Goal: Task Accomplishment & Management: Manage account settings

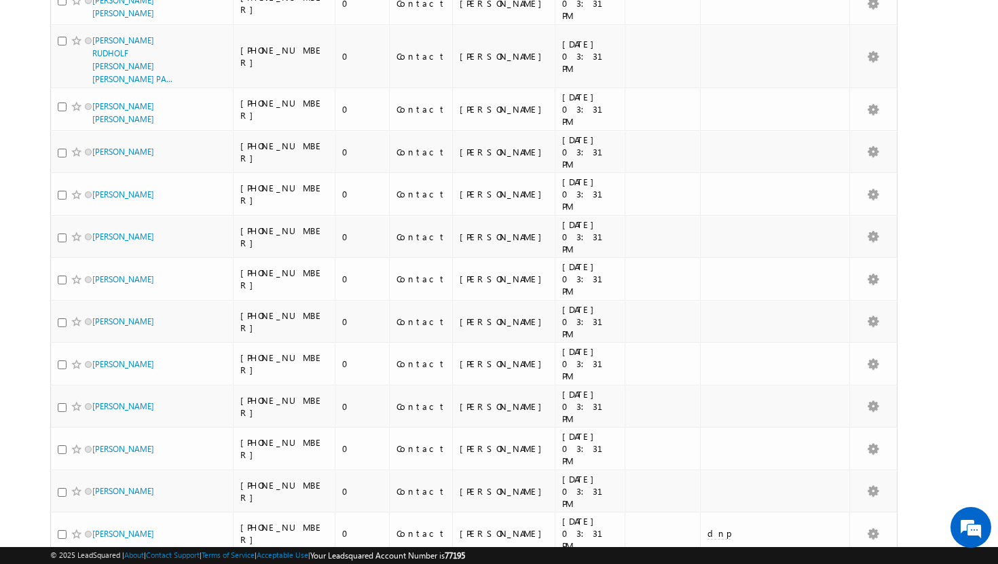
scroll to position [6980, 0]
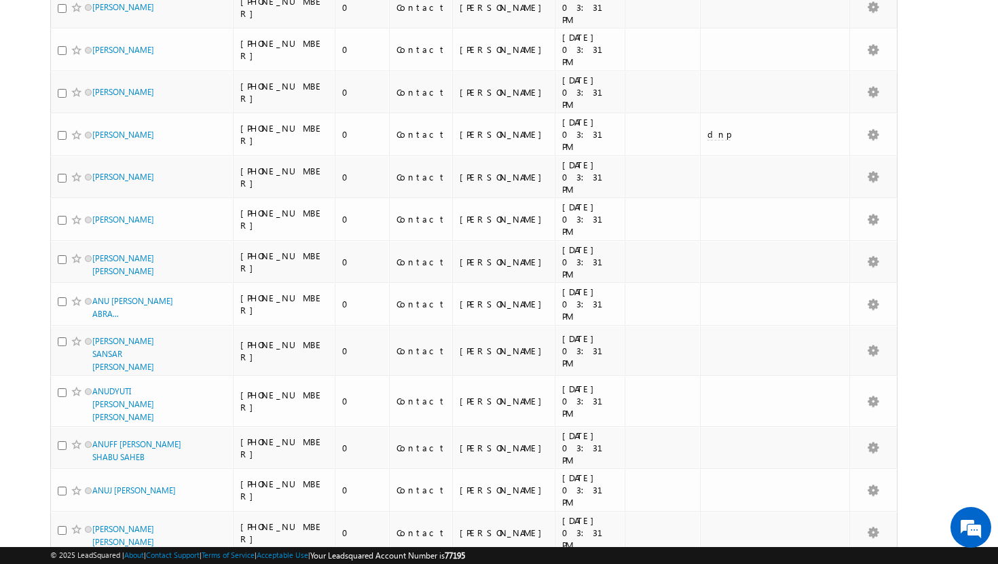
click at [98, 525] on li "50" at bounding box center [96, 527] width 33 height 14
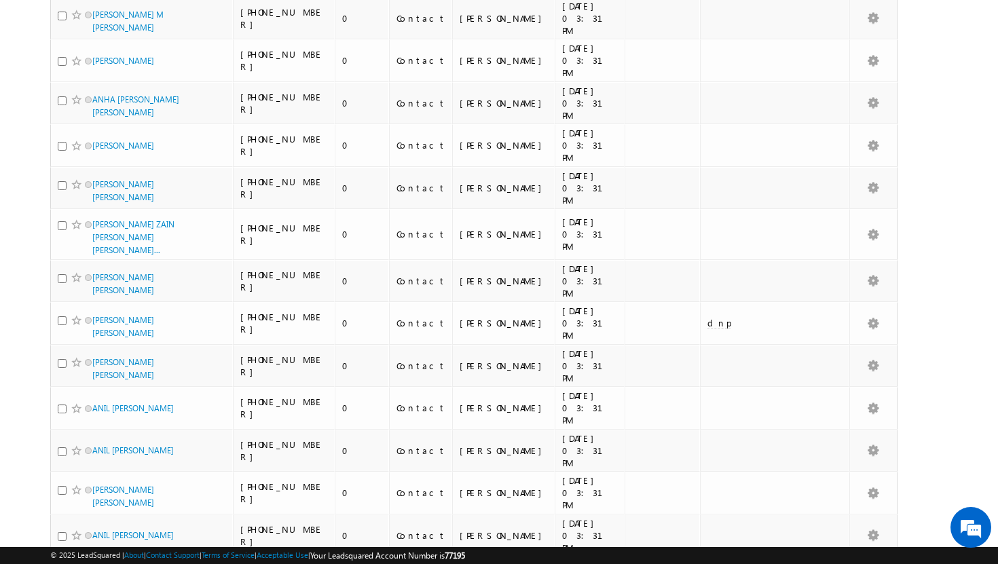
scroll to position [0, 0]
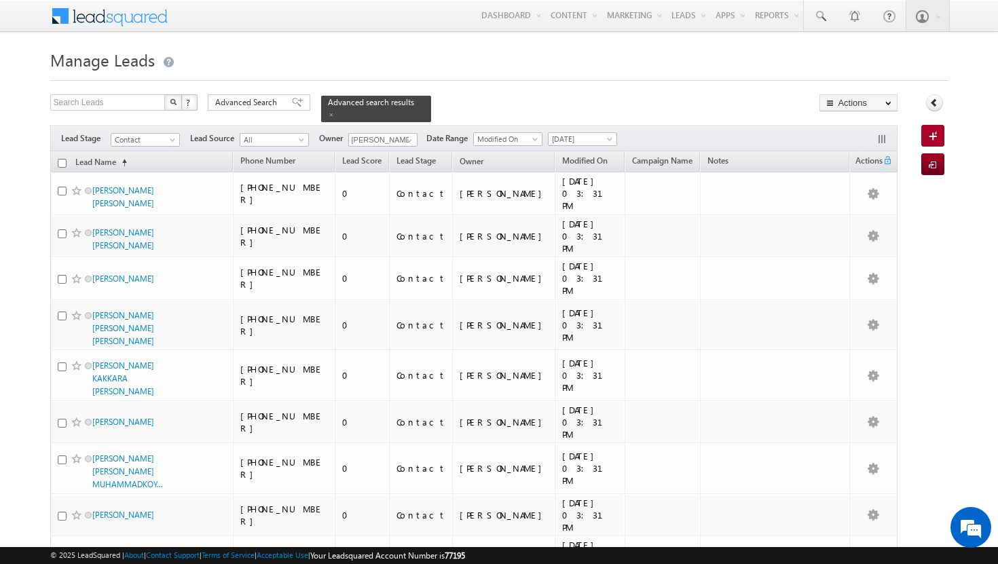
click at [60, 159] on input "checkbox" at bounding box center [62, 163] width 9 height 9
checkbox input "true"
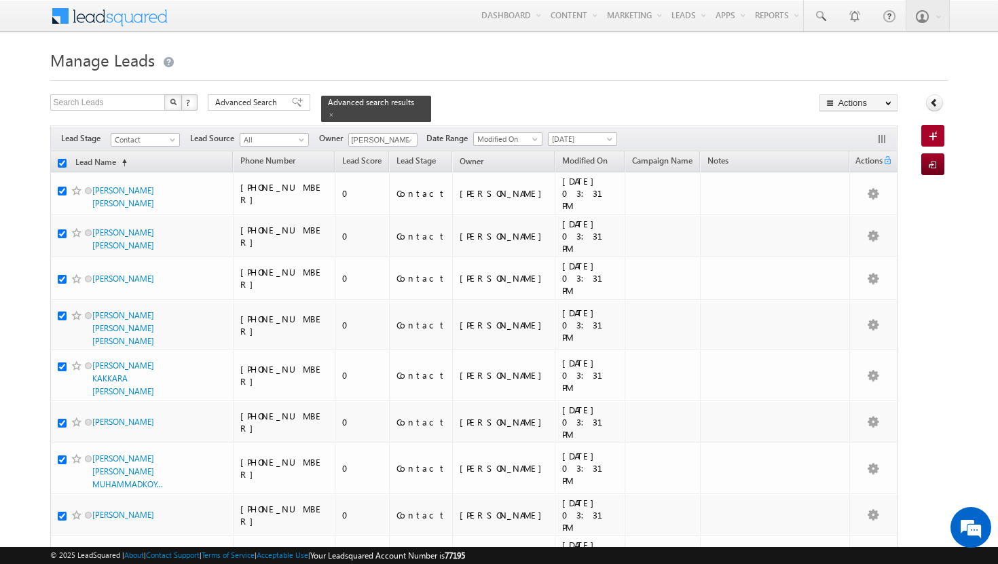
checkbox input "true"
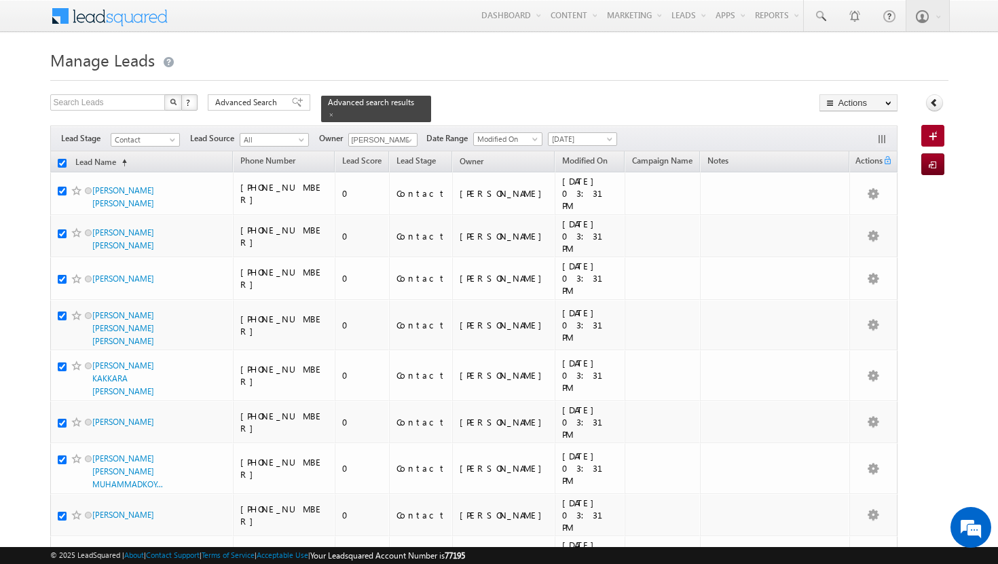
checkbox input "true"
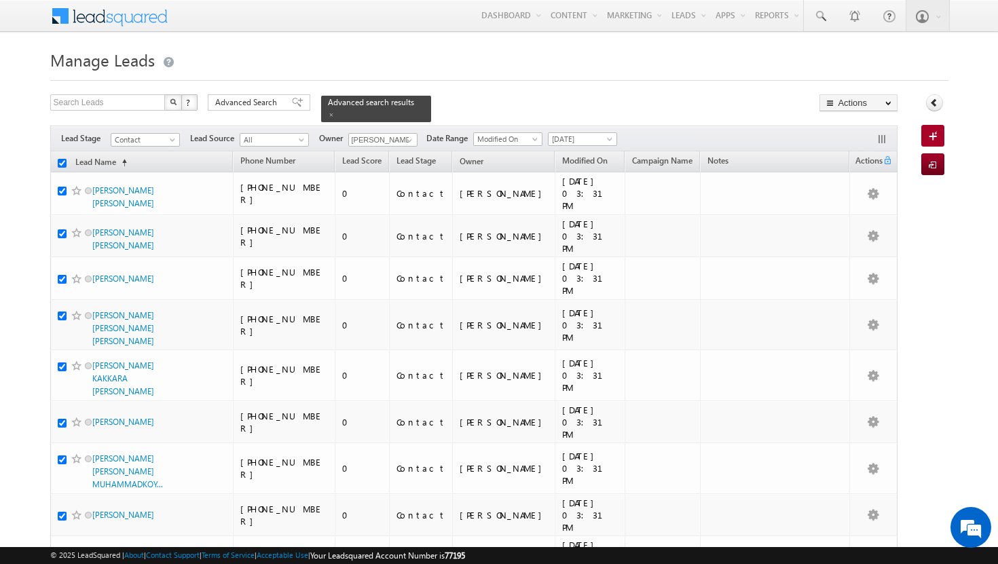
checkbox input "true"
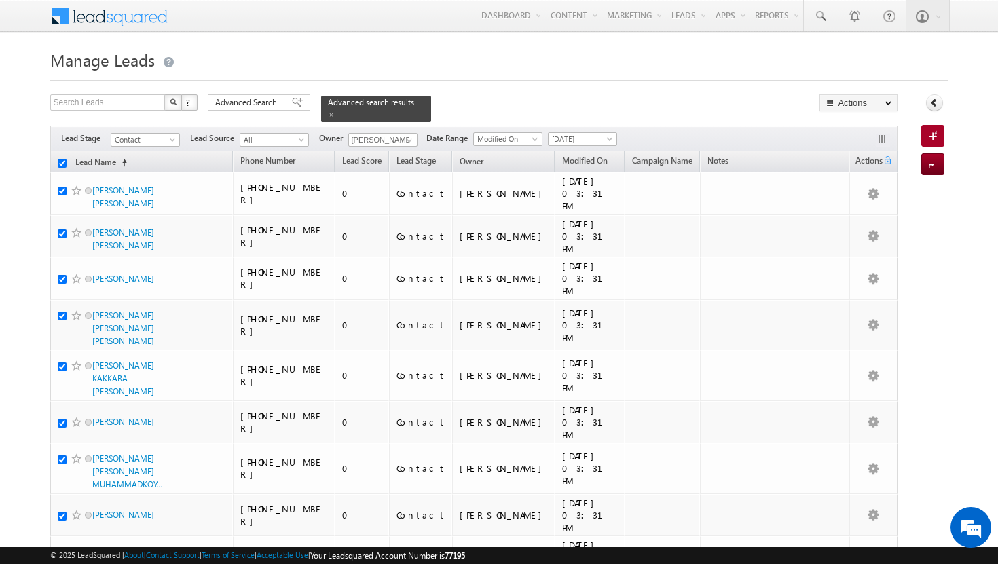
checkbox input "true"
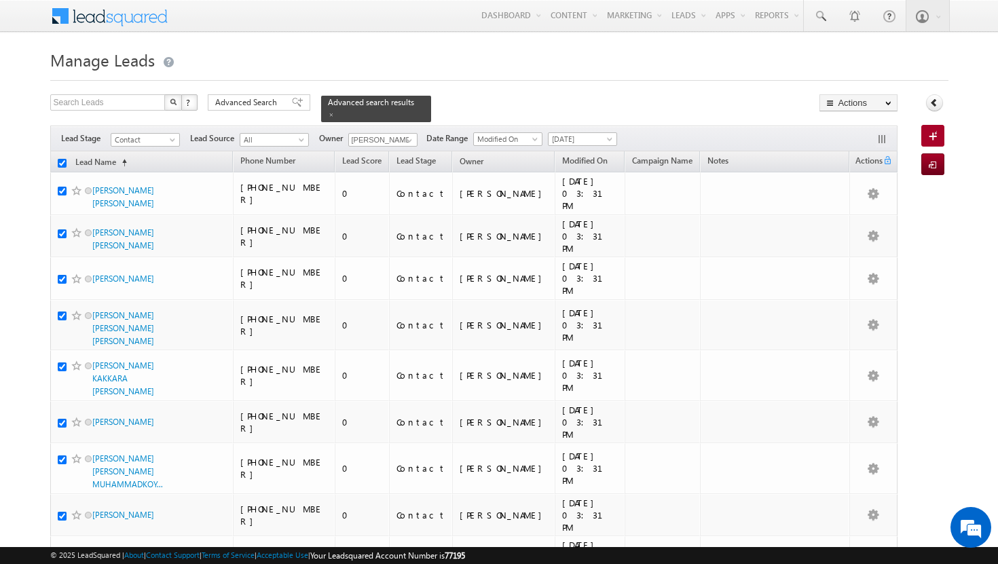
checkbox input "true"
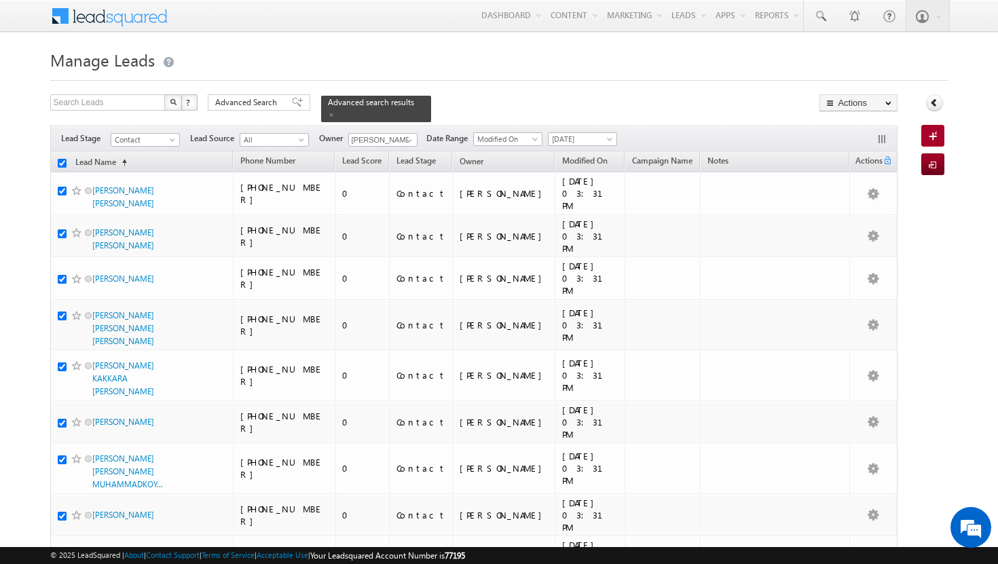
checkbox input "true"
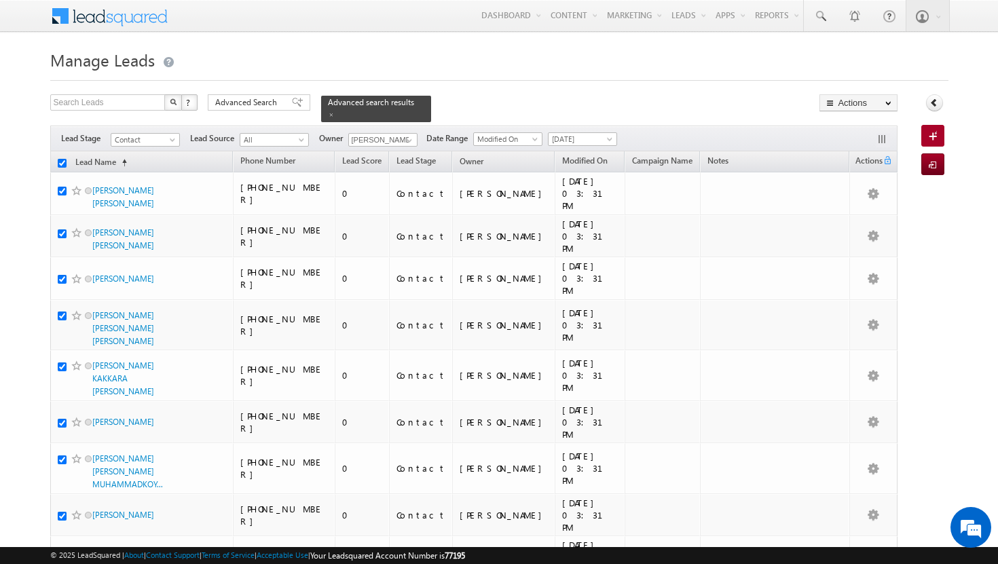
checkbox input "true"
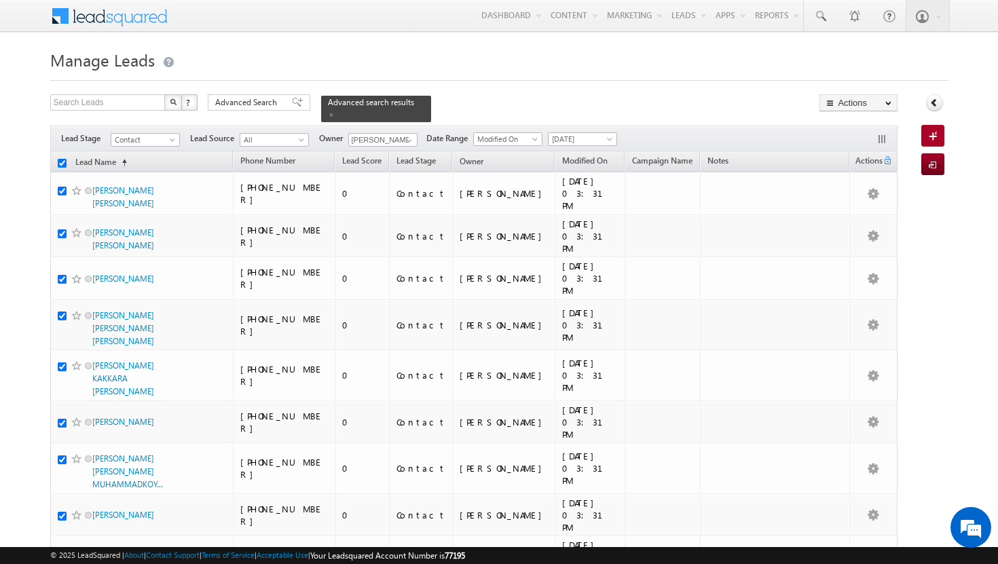
checkbox input "true"
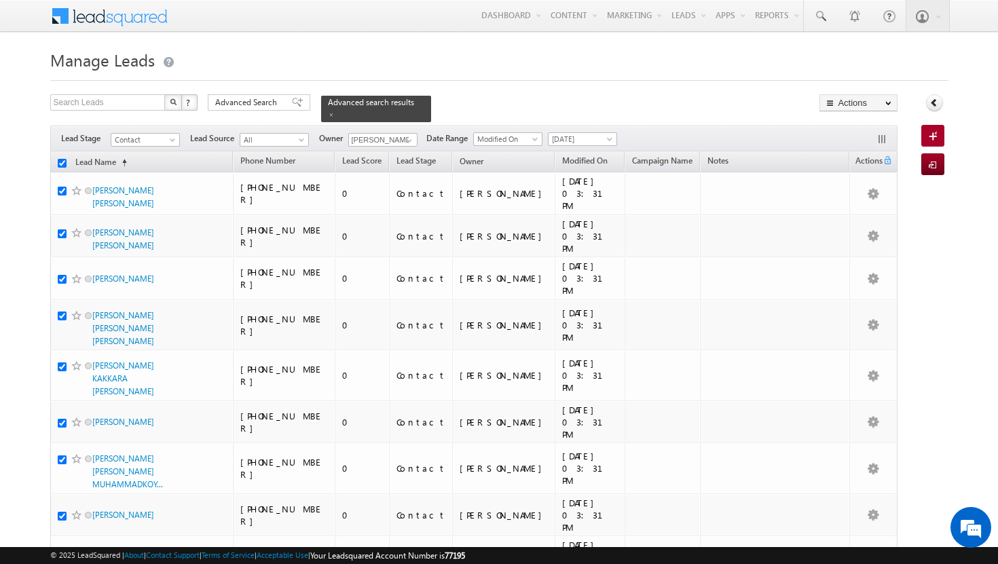
checkbox input "true"
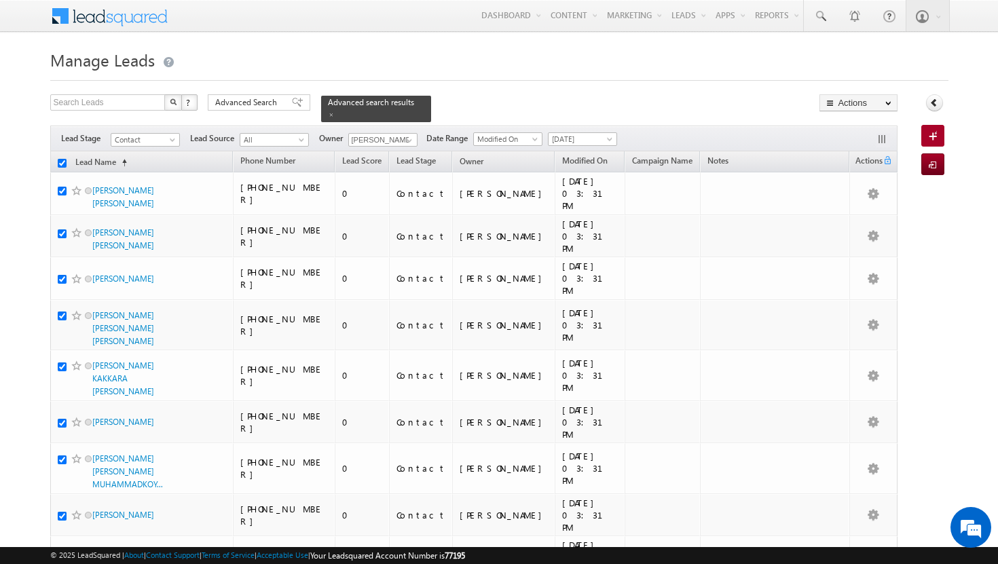
checkbox input "true"
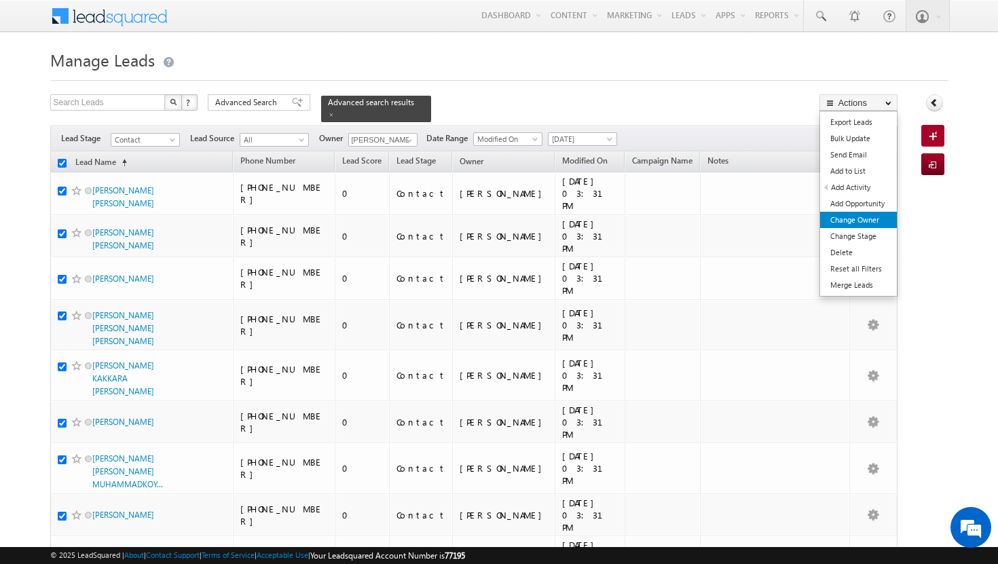
click at [867, 218] on link "Change Owner" at bounding box center [858, 220] width 77 height 16
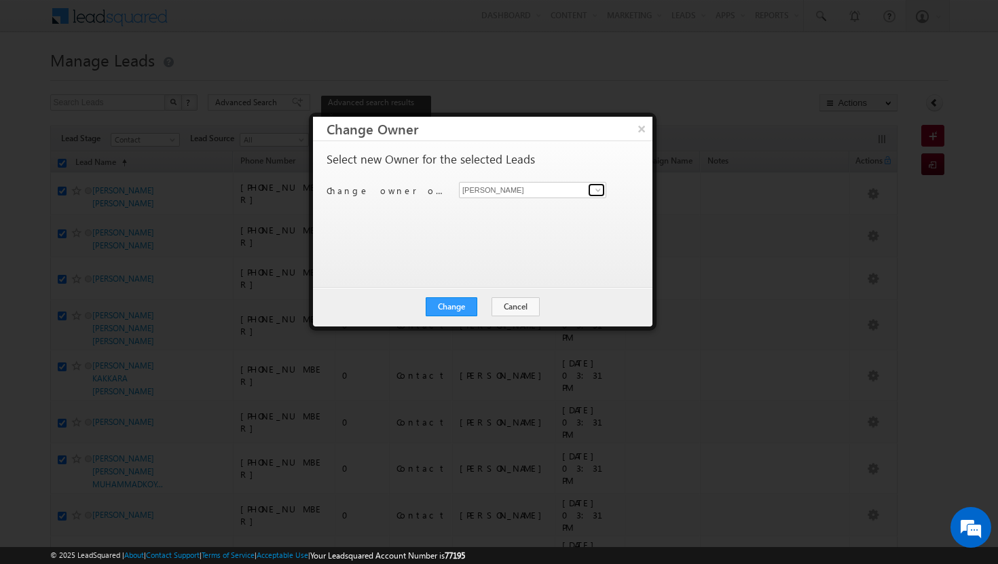
click at [590, 189] on link at bounding box center [596, 190] width 17 height 14
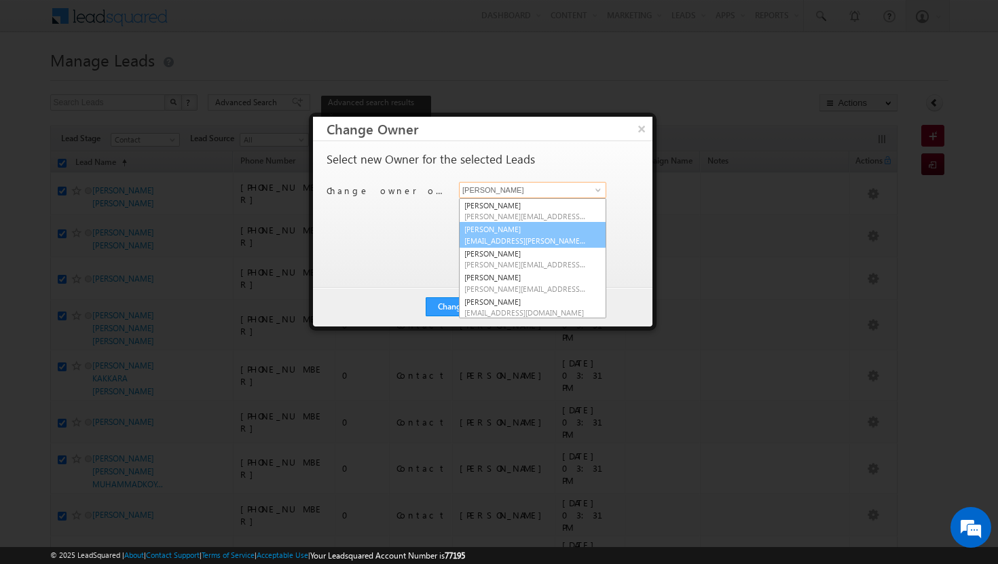
click at [510, 234] on link "Afeef Mohammad [EMAIL_ADDRESS][PERSON_NAME][DOMAIN_NAME]" at bounding box center [532, 235] width 147 height 26
type input "[PERSON_NAME]"
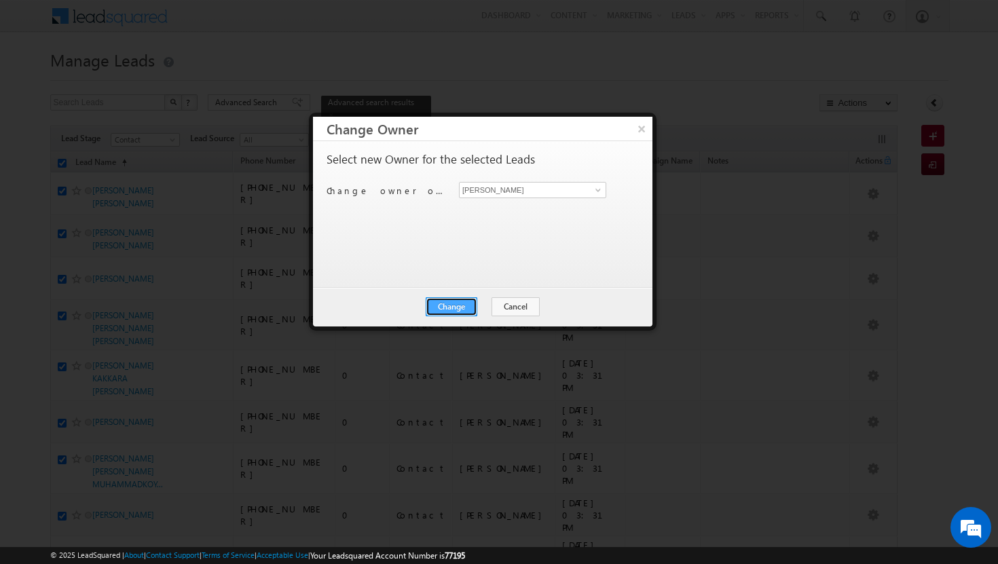
click at [454, 306] on button "Change" at bounding box center [452, 306] width 52 height 19
click at [481, 304] on button "Close" at bounding box center [484, 306] width 43 height 19
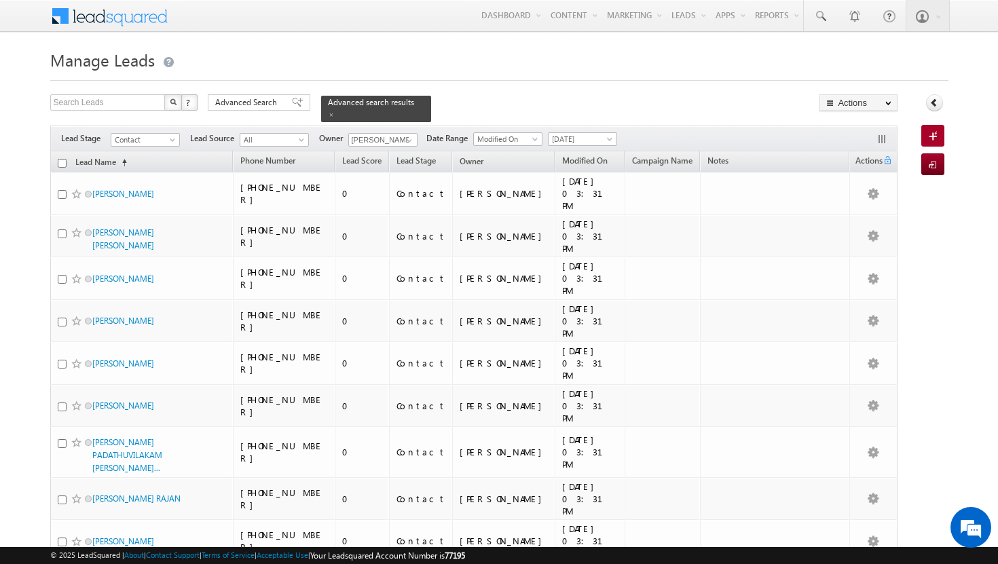
click at [56, 158] on th "Lead Name (sorted ascending)" at bounding box center [141, 161] width 183 height 21
click at [58, 159] on input "checkbox" at bounding box center [62, 163] width 9 height 9
checkbox input "true"
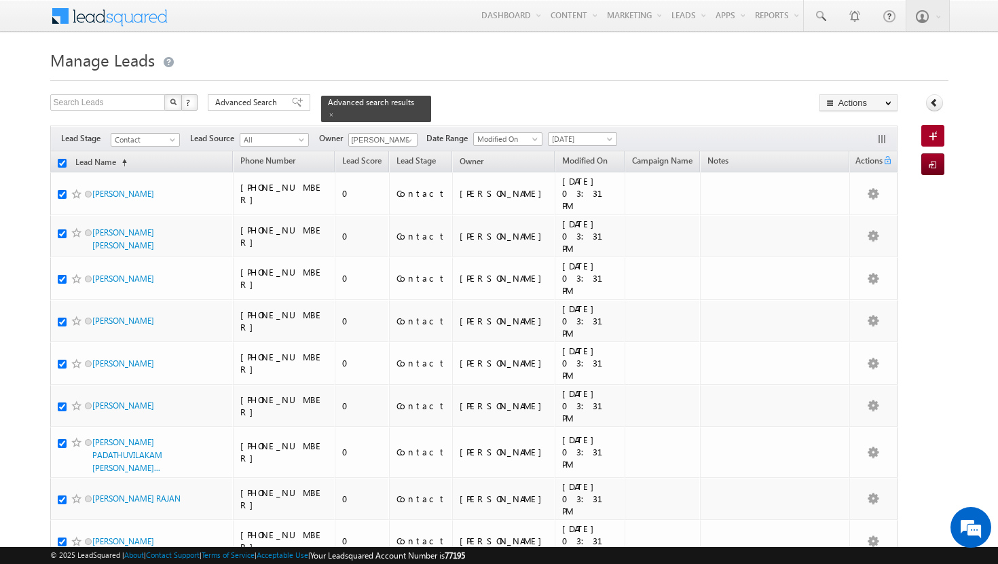
checkbox input "true"
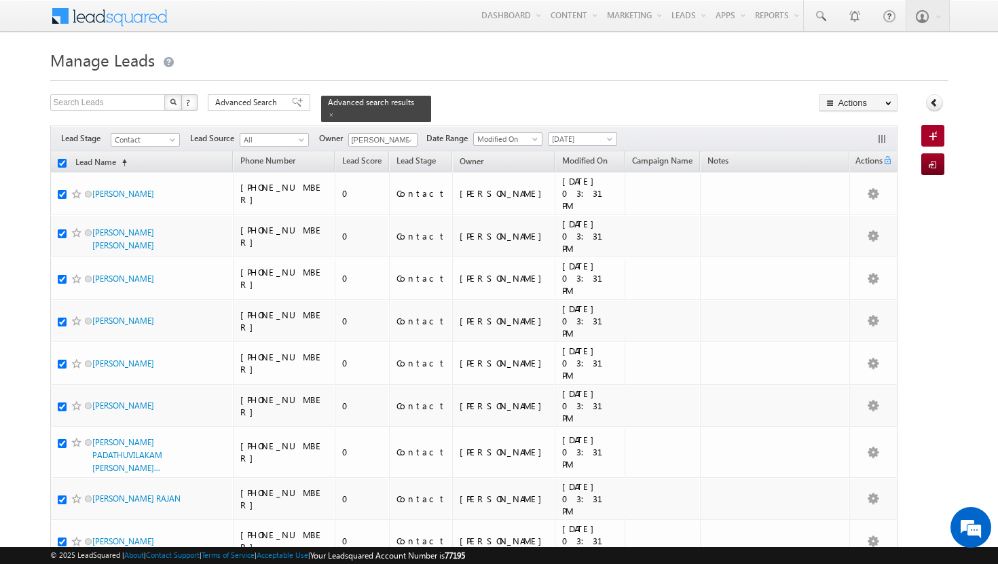
checkbox input "true"
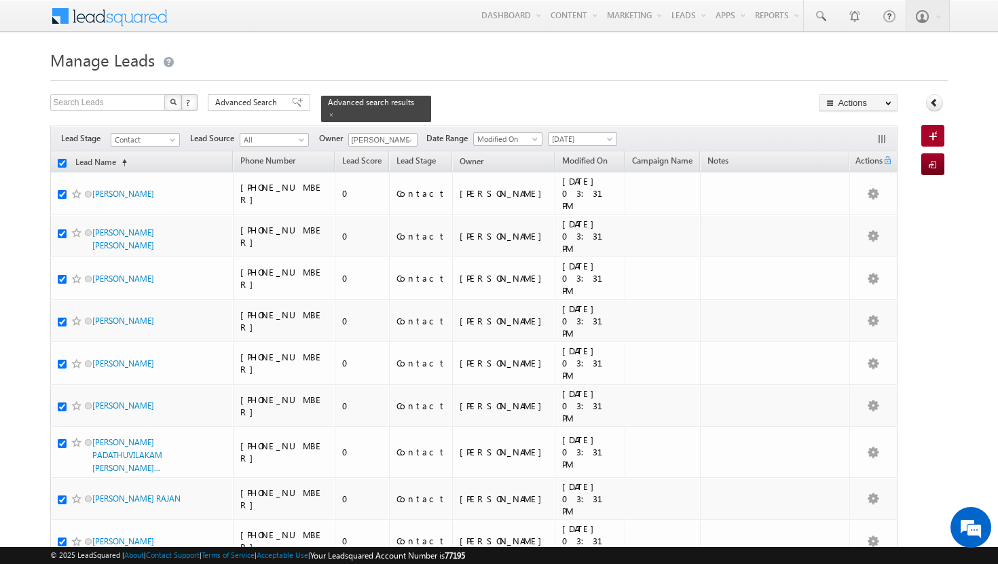
checkbox input "true"
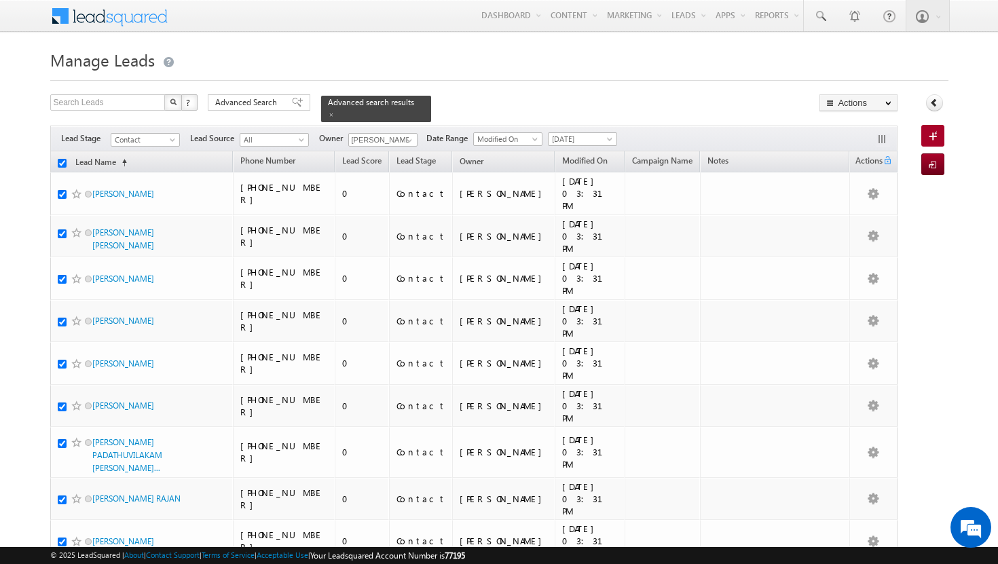
checkbox input "true"
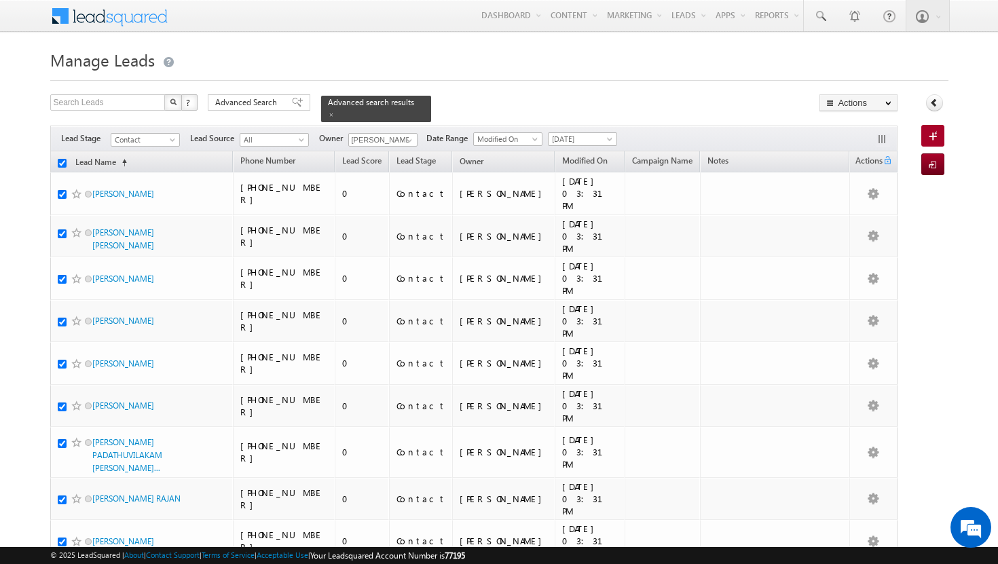
checkbox input "true"
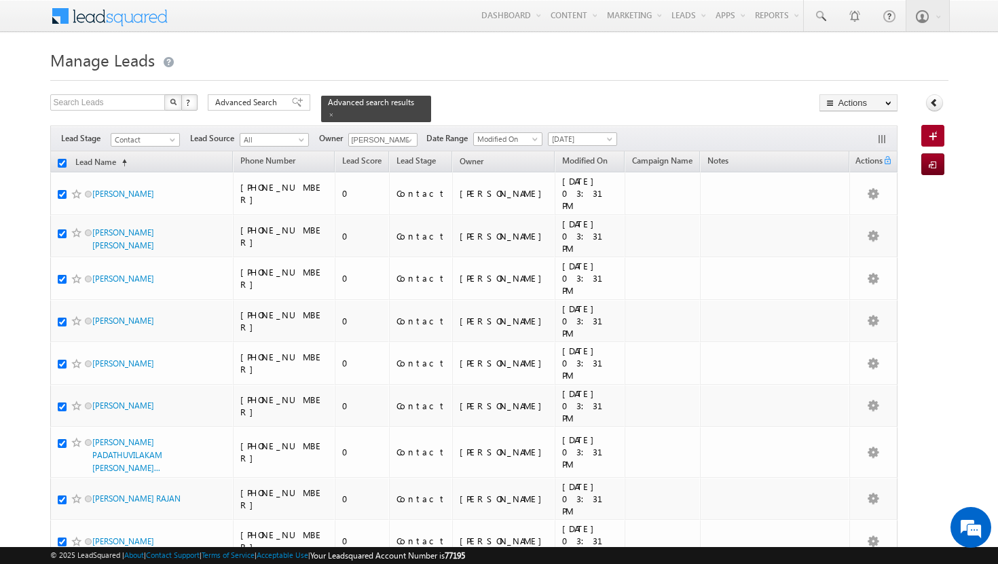
checkbox input "true"
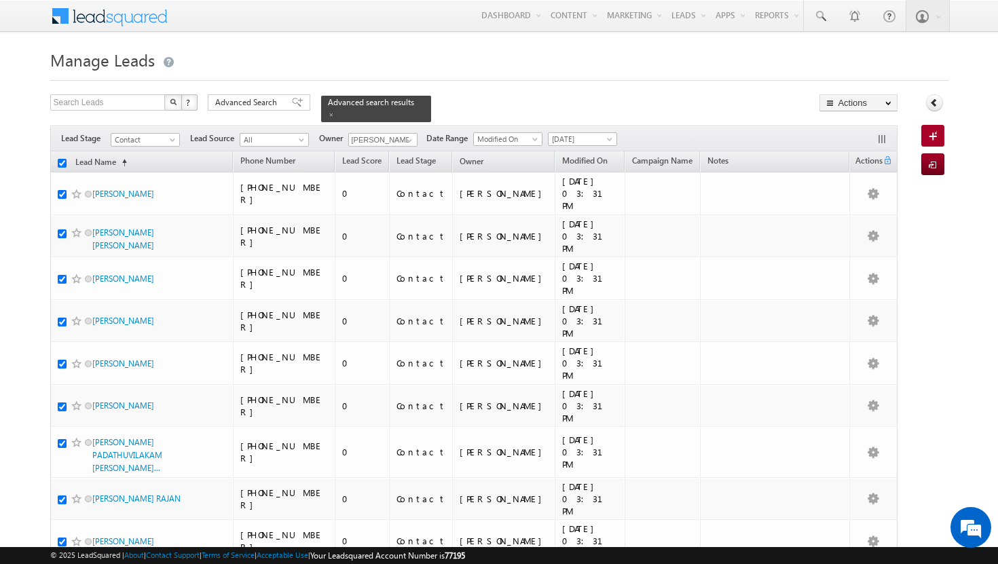
checkbox input "true"
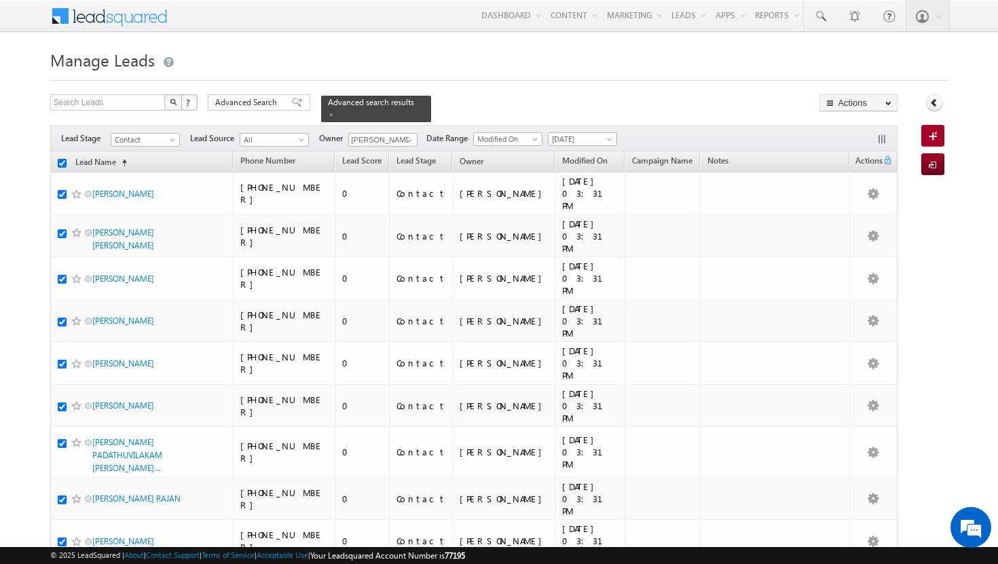
checkbox input "true"
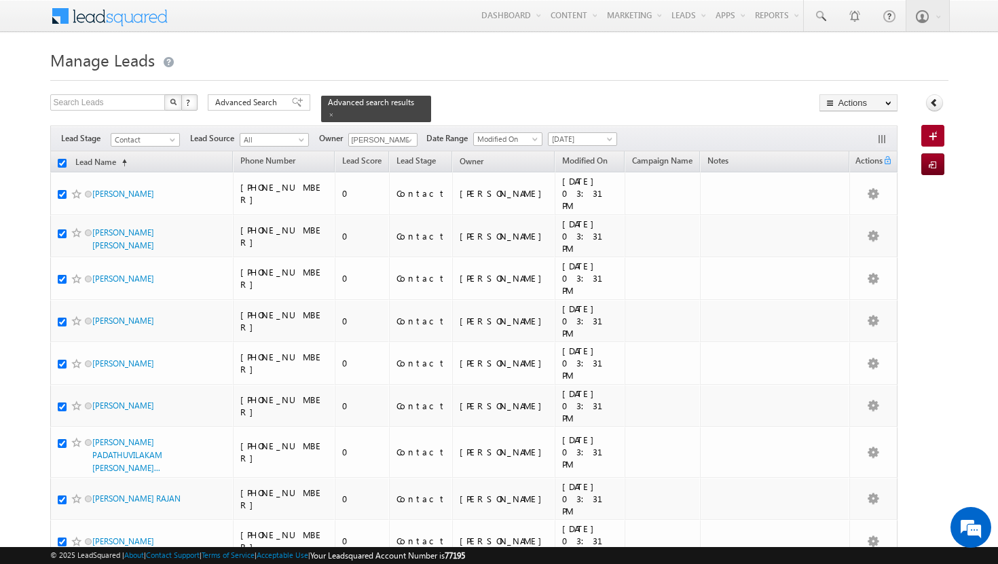
checkbox input "true"
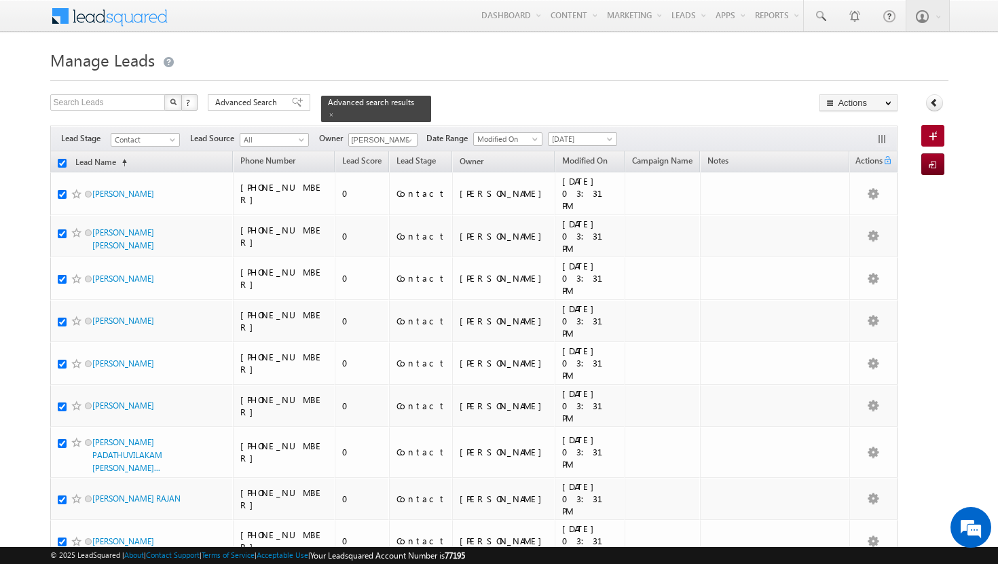
checkbox input "true"
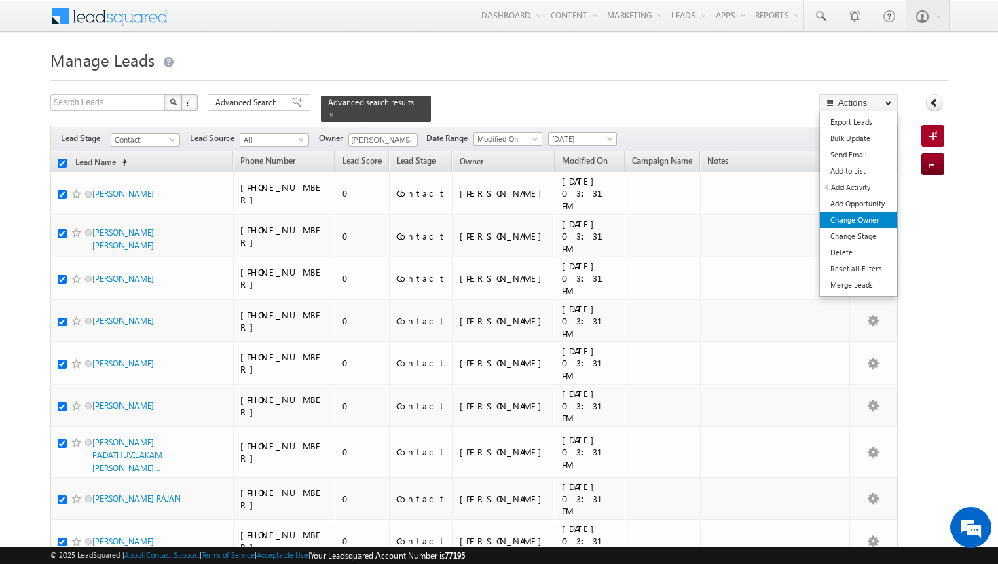
click at [858, 221] on link "Change Owner" at bounding box center [858, 220] width 77 height 16
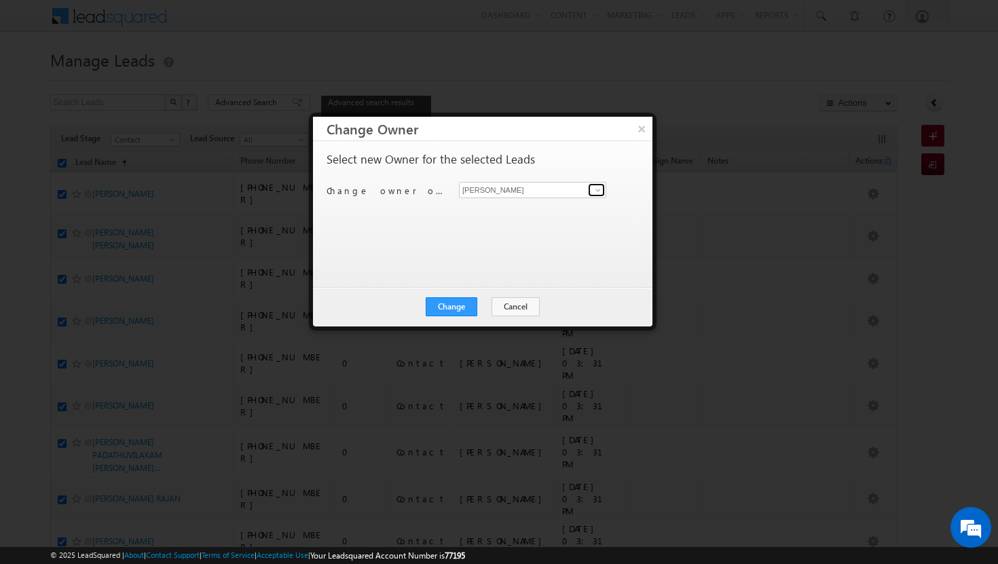
click at [594, 196] on link at bounding box center [596, 190] width 17 height 14
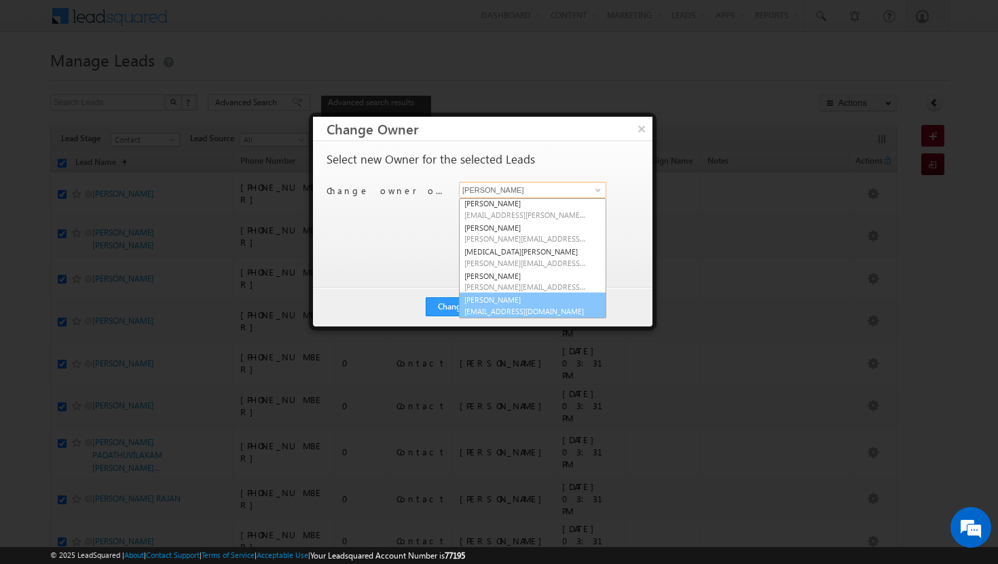
scroll to position [123, 0]
click at [511, 310] on span "[EMAIL_ADDRESS][DOMAIN_NAME]" at bounding box center [526, 311] width 122 height 10
type input "[PERSON_NAME]"
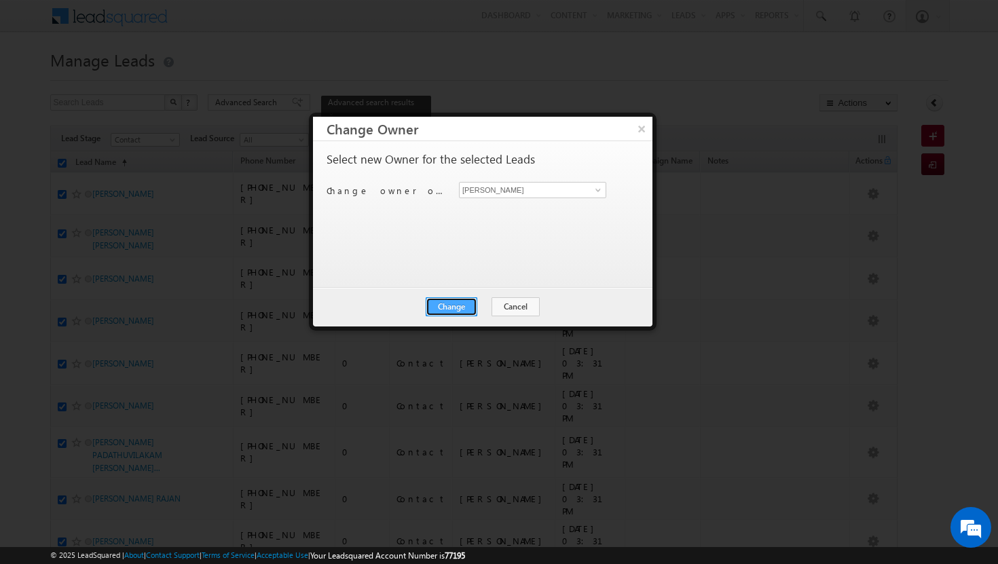
click at [459, 311] on button "Change" at bounding box center [452, 306] width 52 height 19
click at [489, 308] on button "Close" at bounding box center [484, 306] width 43 height 19
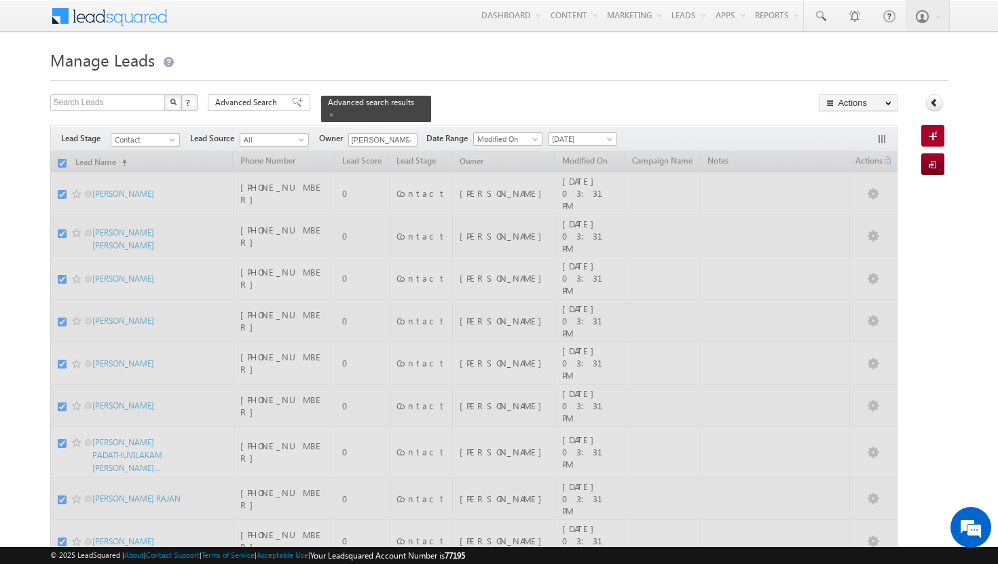
checkbox input "false"
